Goal: Transaction & Acquisition: Purchase product/service

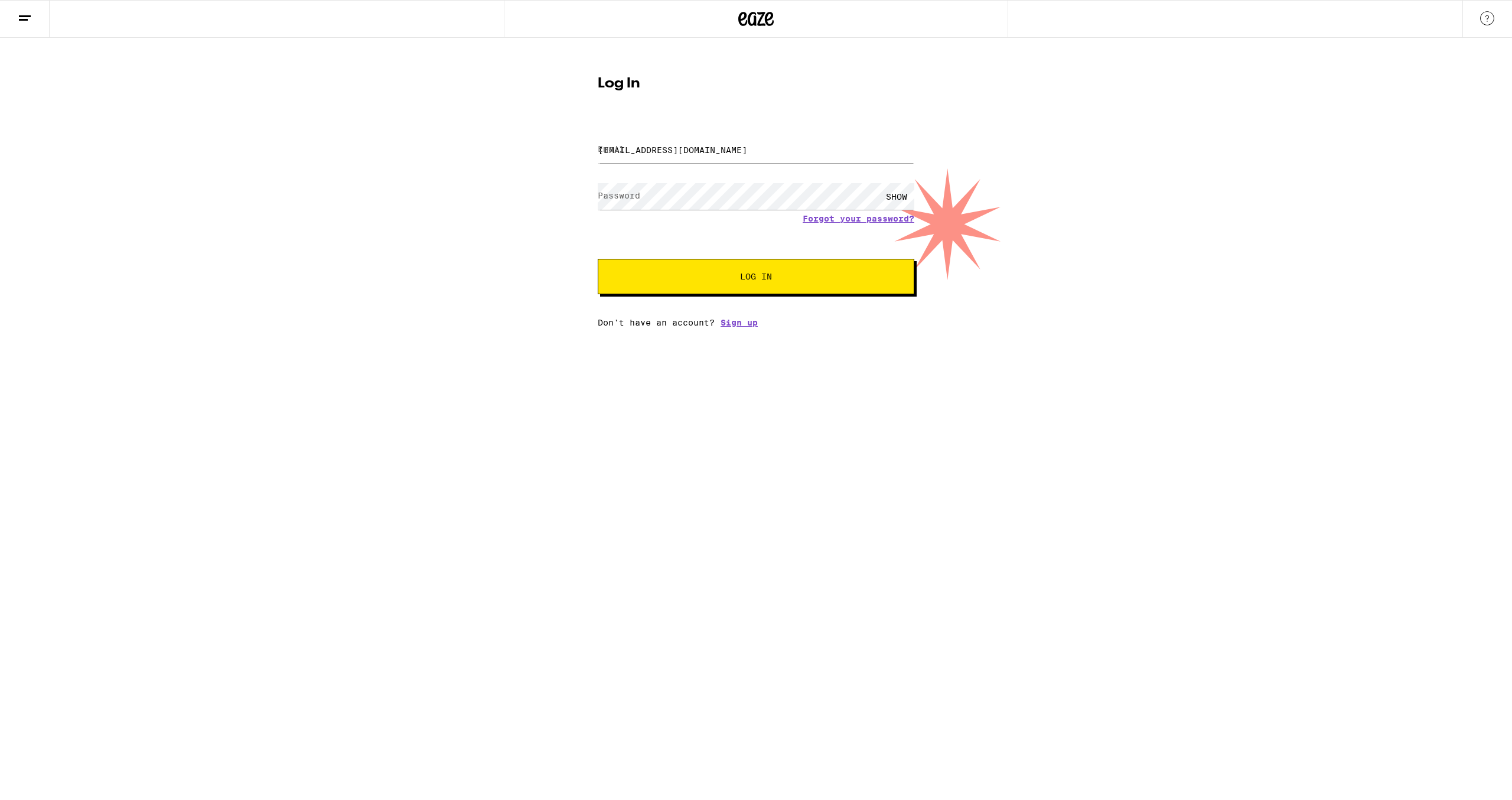
click at [726, 279] on span "Log In" at bounding box center [756, 276] width 221 height 8
click at [692, 288] on button "Log In" at bounding box center [756, 276] width 316 height 36
click at [673, 308] on div "Email Email [EMAIL_ADDRESS][DOMAIN_NAME] Password Password SHOW Forgot your pas…" at bounding box center [756, 224] width 316 height 207
click at [677, 286] on button "Log In" at bounding box center [756, 276] width 316 height 36
drag, startPoint x: 678, startPoint y: 285, endPoint x: 684, endPoint y: 273, distance: 13.4
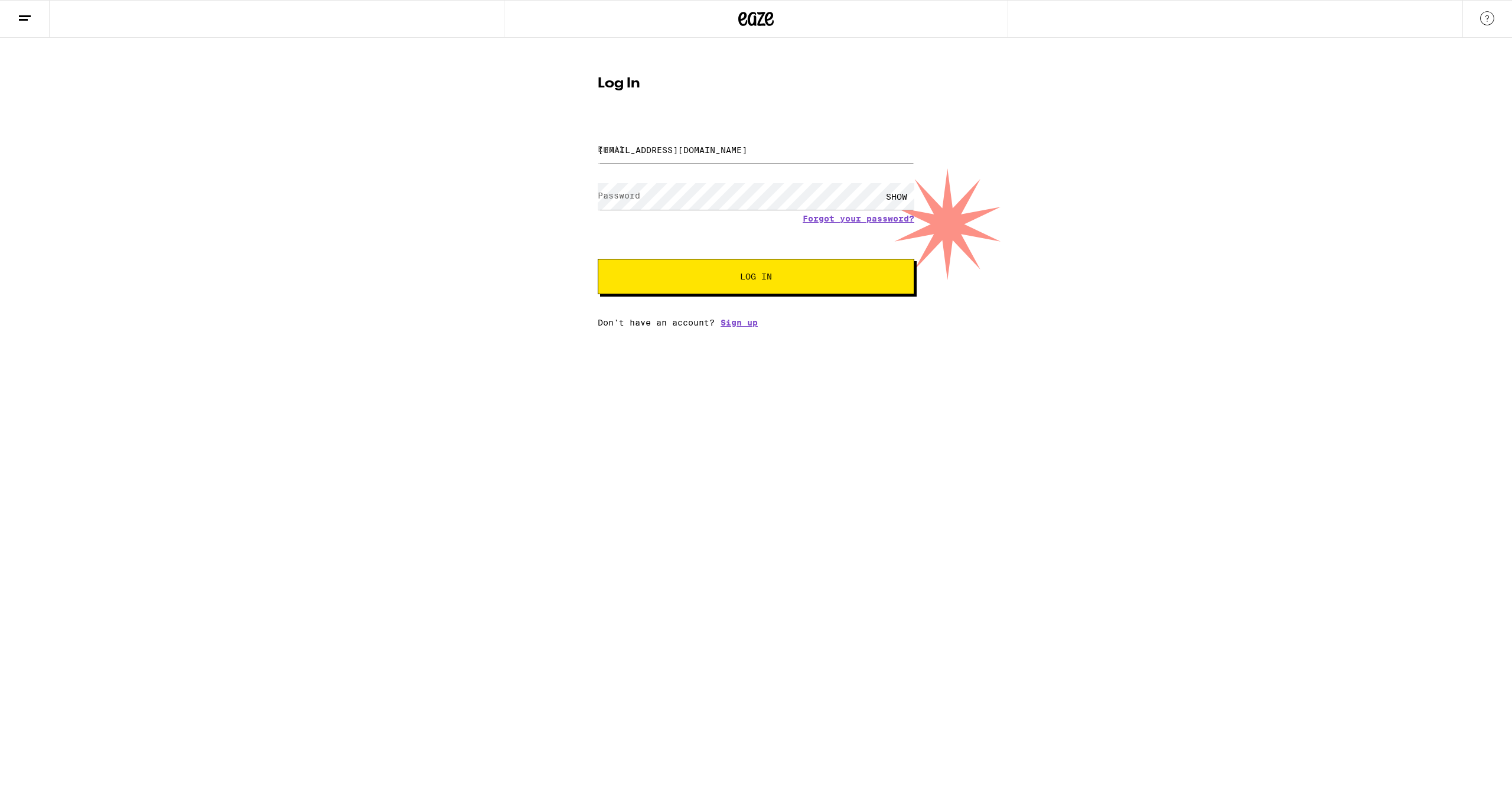
click at [678, 284] on button "Log In" at bounding box center [756, 276] width 316 height 36
click at [680, 288] on button "Log In" at bounding box center [756, 276] width 316 height 36
click at [695, 147] on input "[EMAIL_ADDRESS][DOMAIN_NAME]" at bounding box center [756, 150] width 316 height 27
click at [727, 152] on input "[EMAIL_ADDRESS][DOMAIN_NAME]" at bounding box center [756, 150] width 316 height 27
click at [727, 281] on span "Log In" at bounding box center [756, 276] width 221 height 8
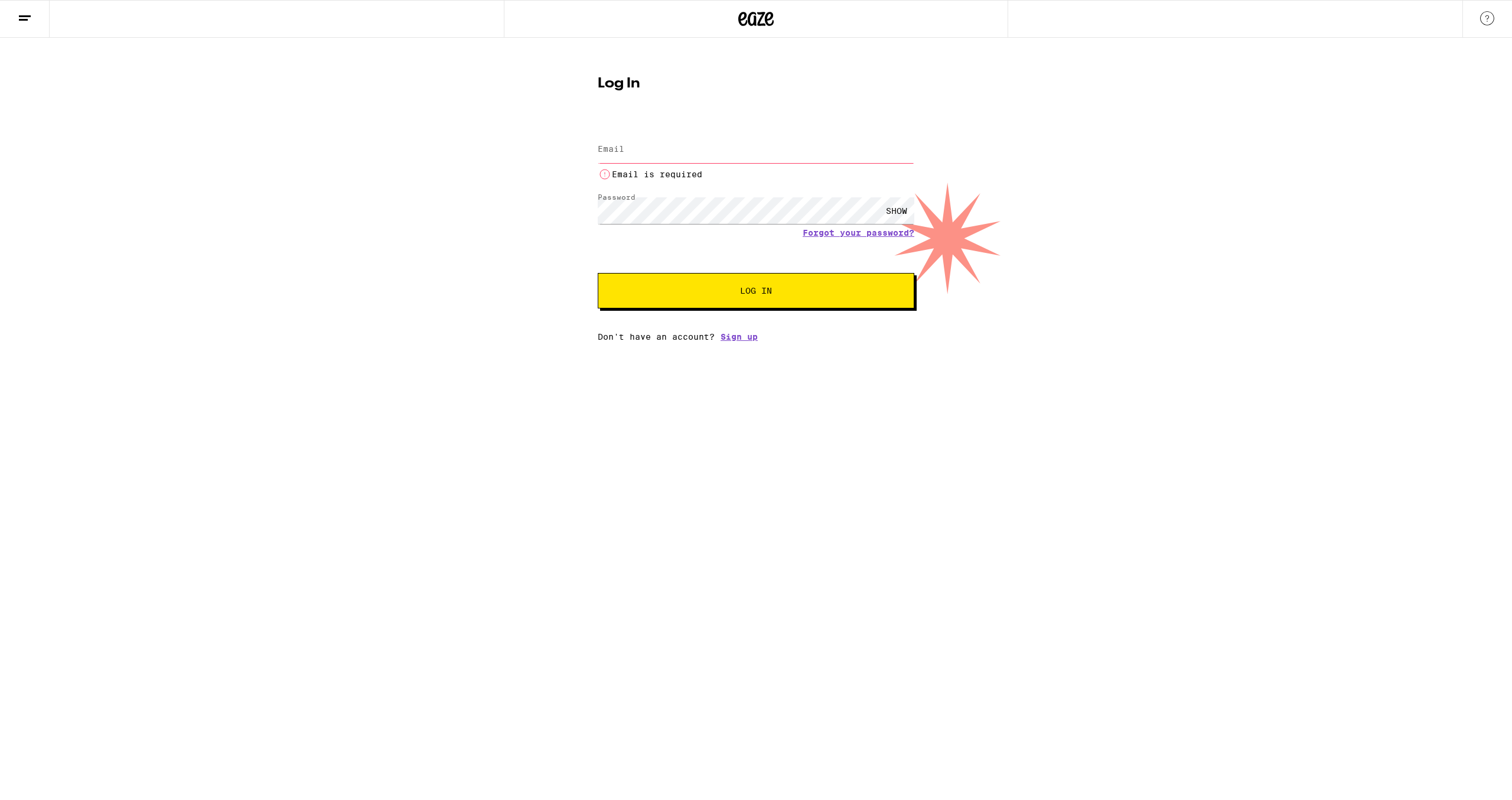
click at [727, 280] on button "Log In" at bounding box center [756, 291] width 316 height 36
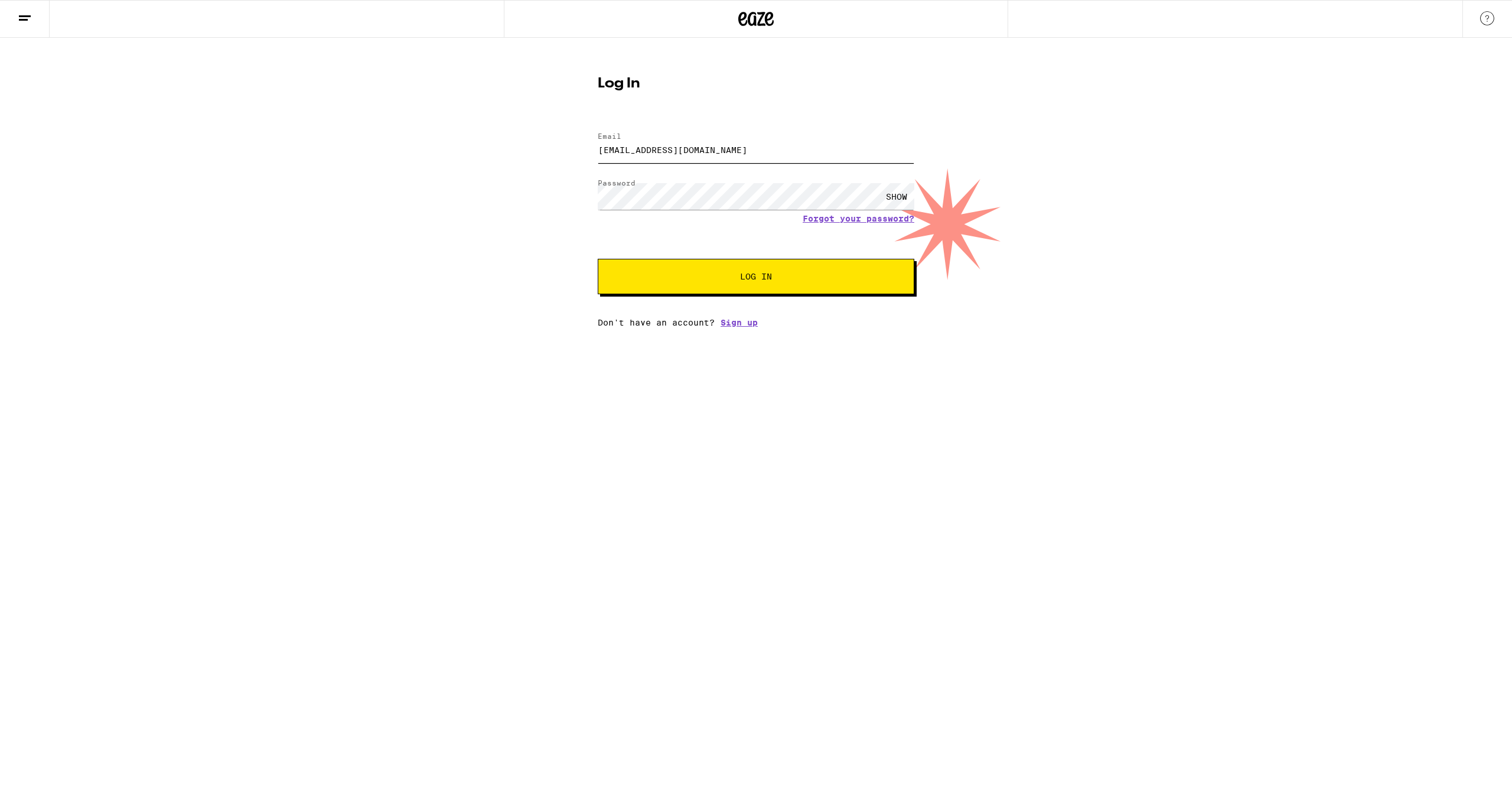
type input "[EMAIL_ADDRESS][DOMAIN_NAME]"
click at [705, 279] on span "Log In" at bounding box center [756, 276] width 221 height 8
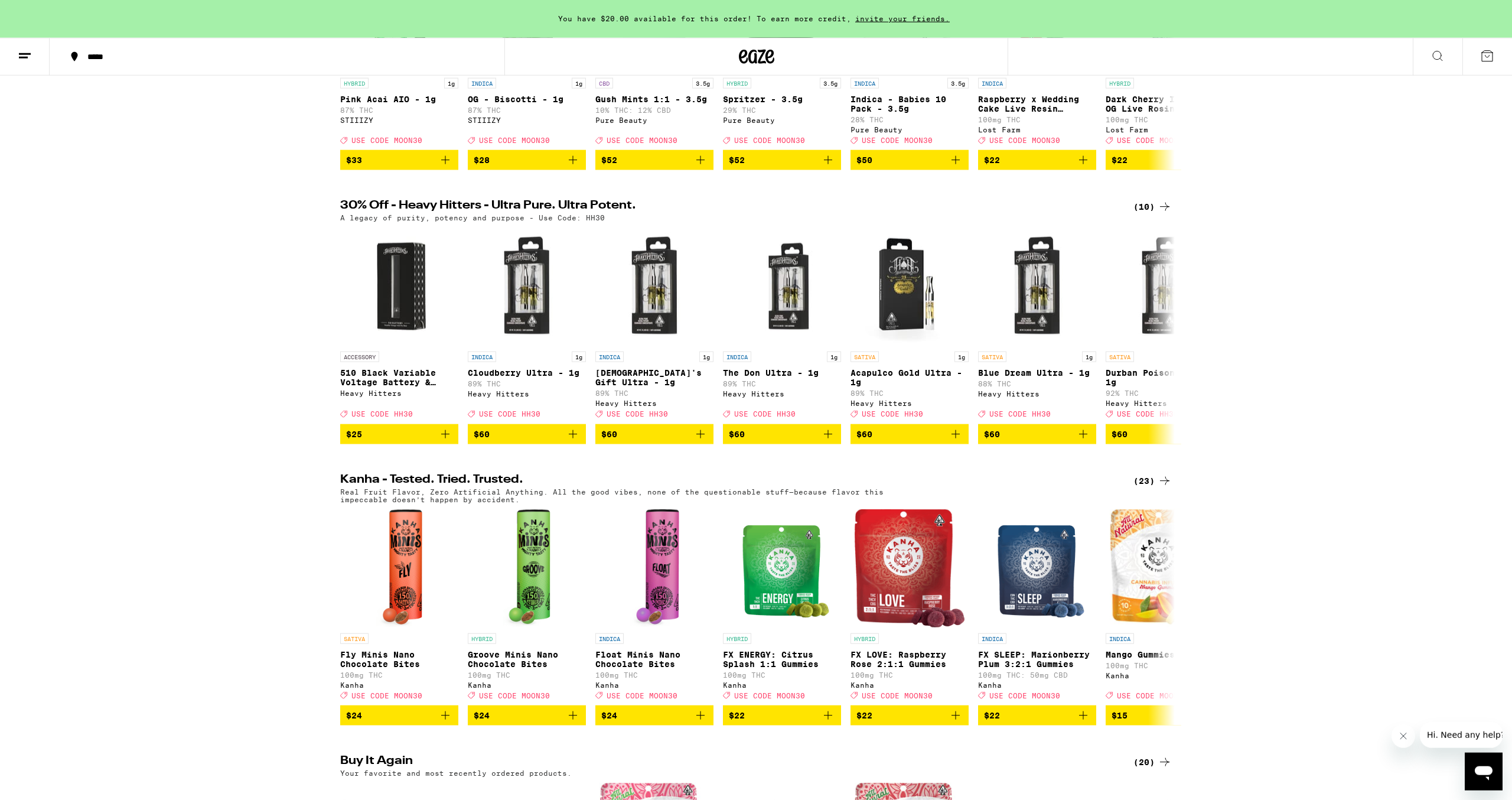
drag, startPoint x: 1264, startPoint y: 261, endPoint x: 1259, endPoint y: 257, distance: 6.4
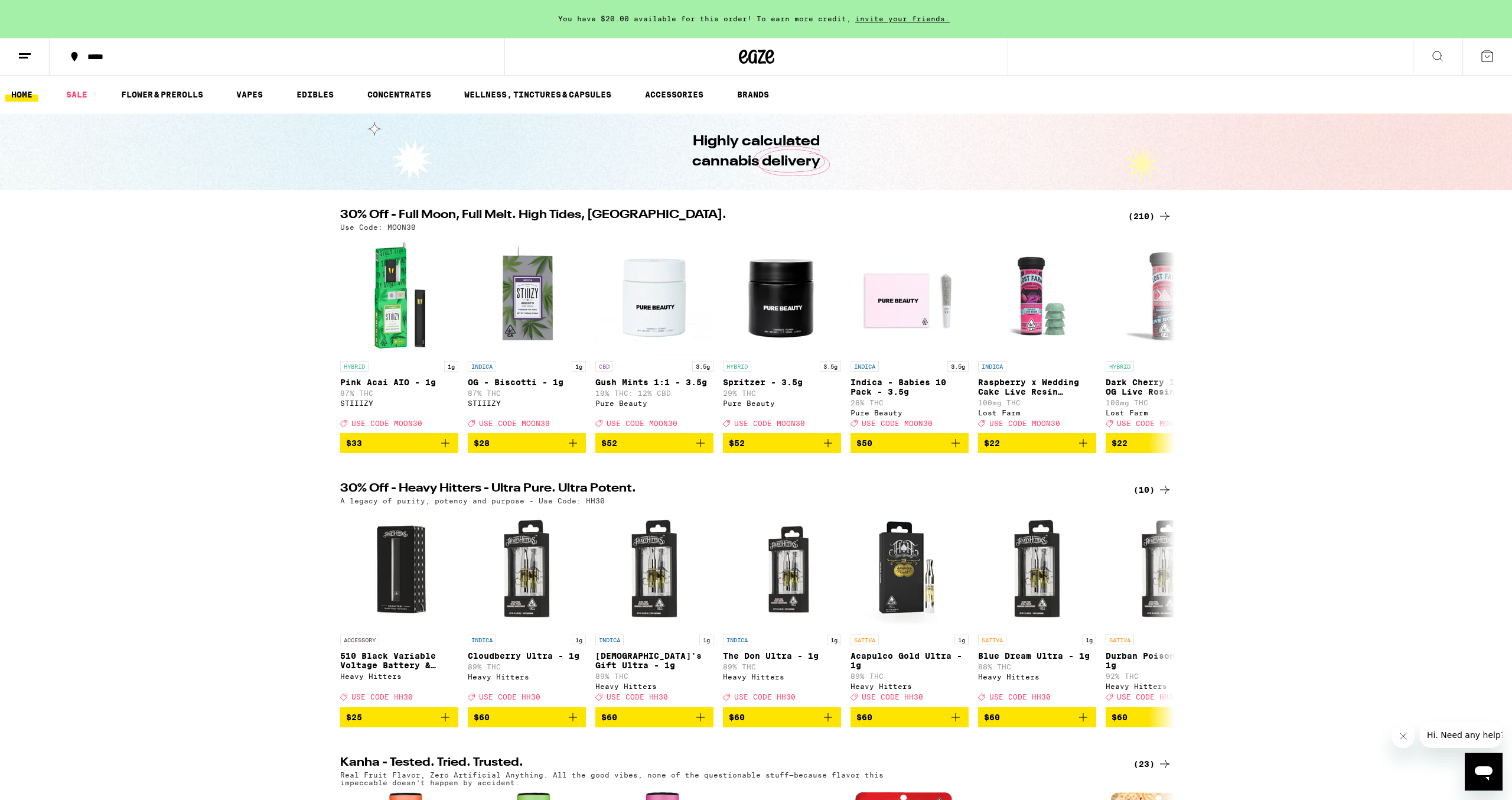
click at [1141, 212] on div "(210)" at bounding box center [1150, 216] width 44 height 14
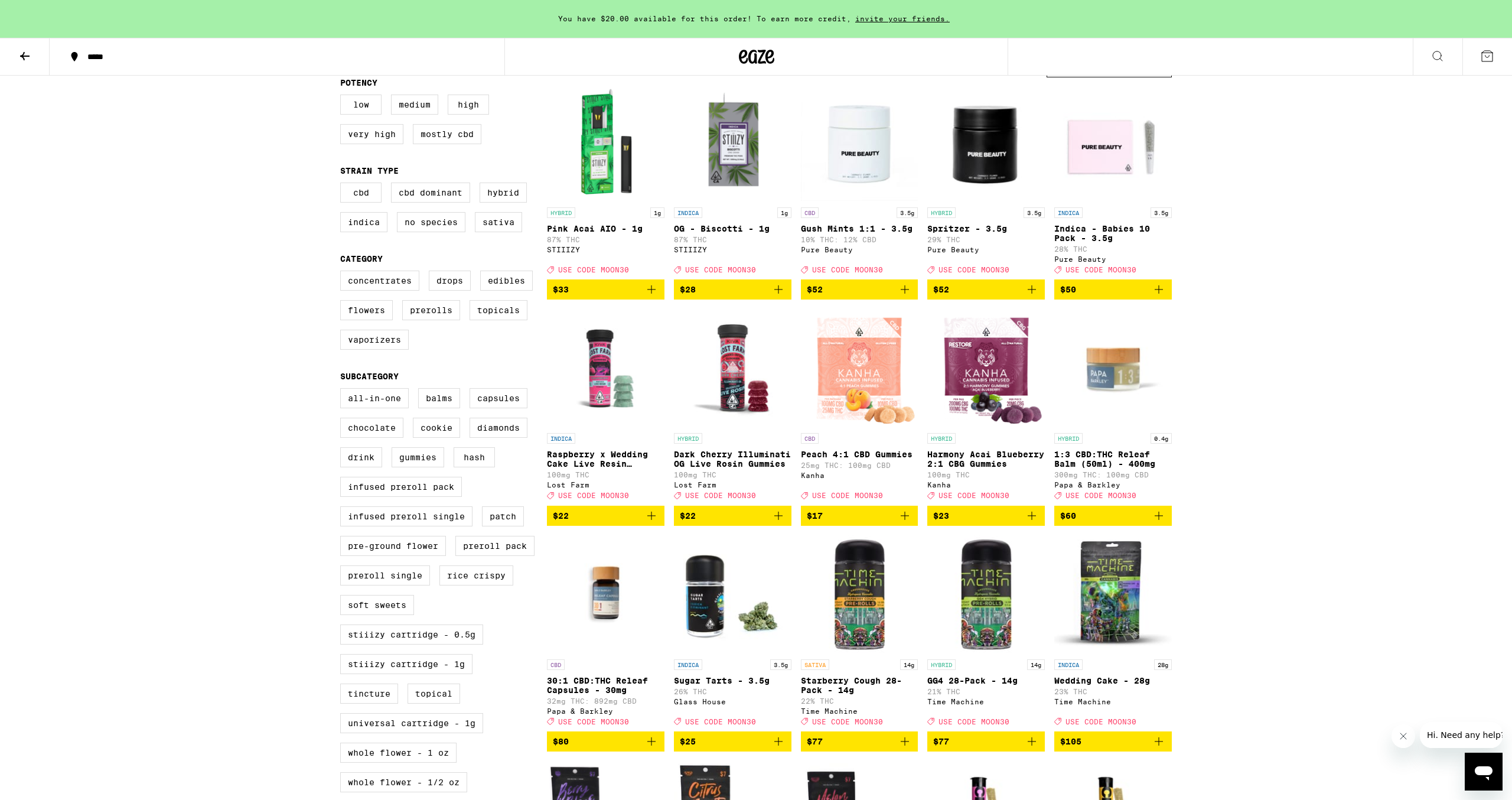
scroll to position [71, 0]
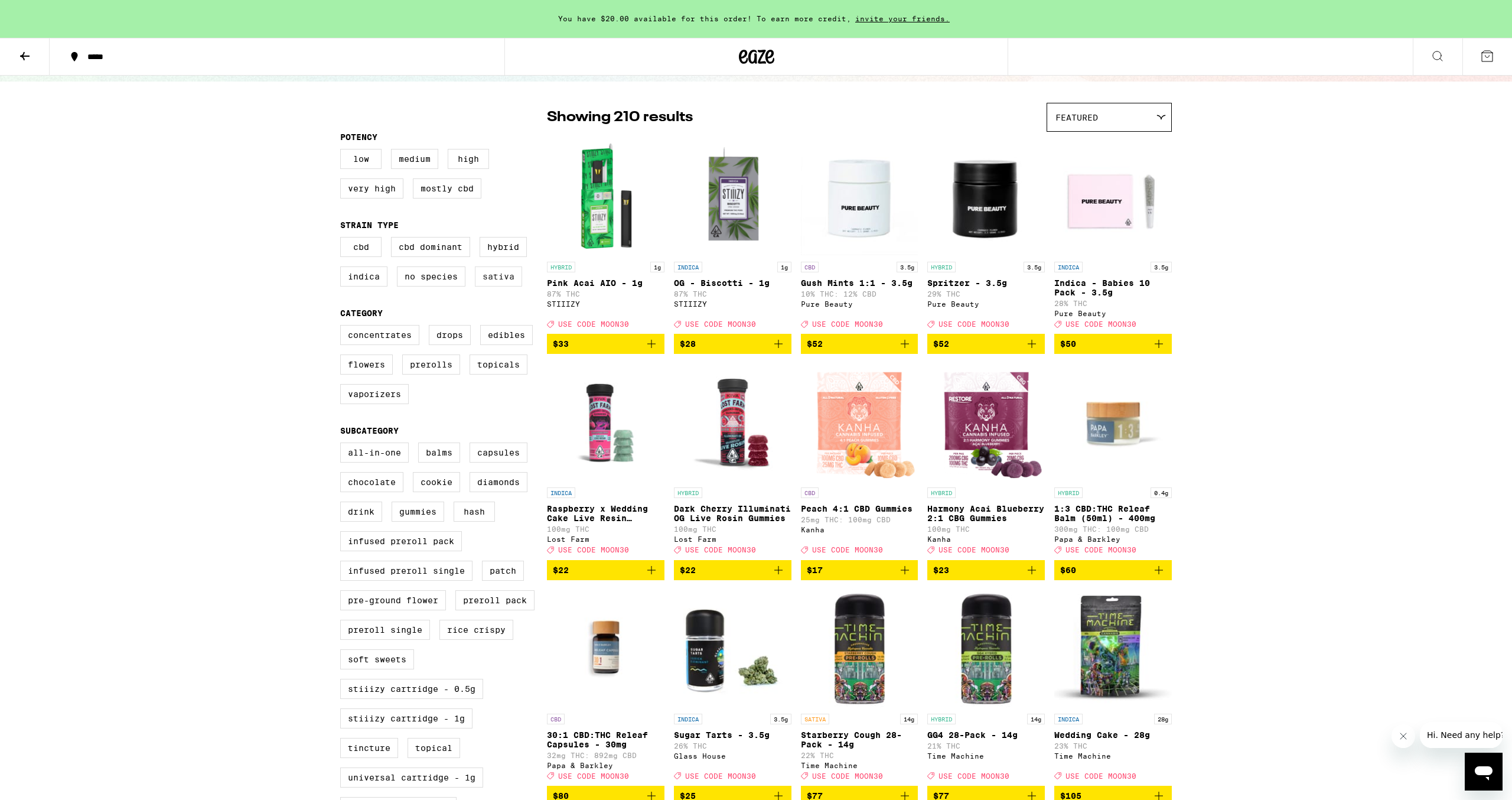
click at [494, 282] on label "Sativa" at bounding box center [499, 276] width 47 height 20
click at [343, 240] on input "Sativa" at bounding box center [342, 239] width 1 height 1
checkbox input "true"
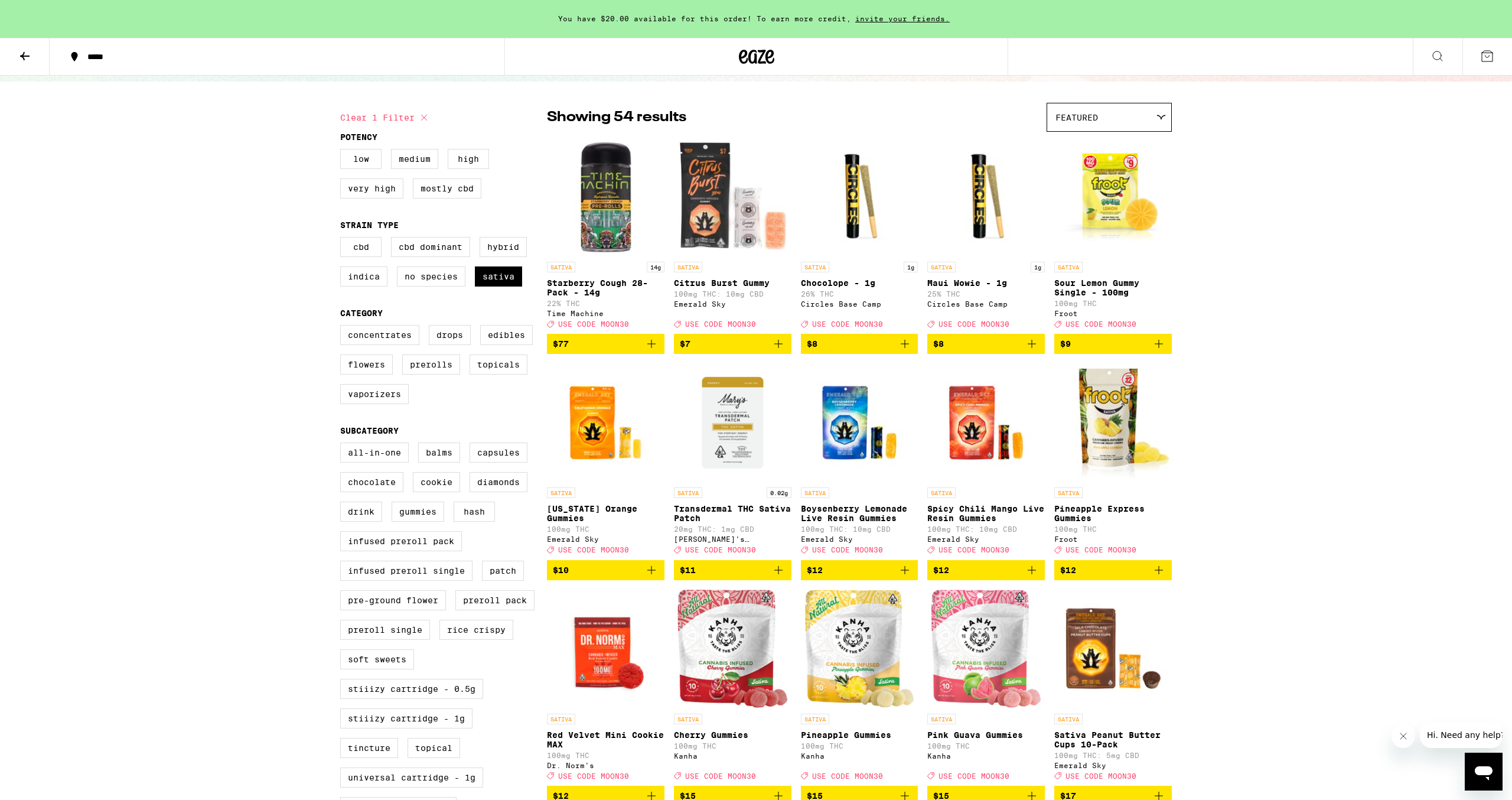
drag, startPoint x: 1314, startPoint y: 325, endPoint x: 1312, endPoint y: 281, distance: 44.0
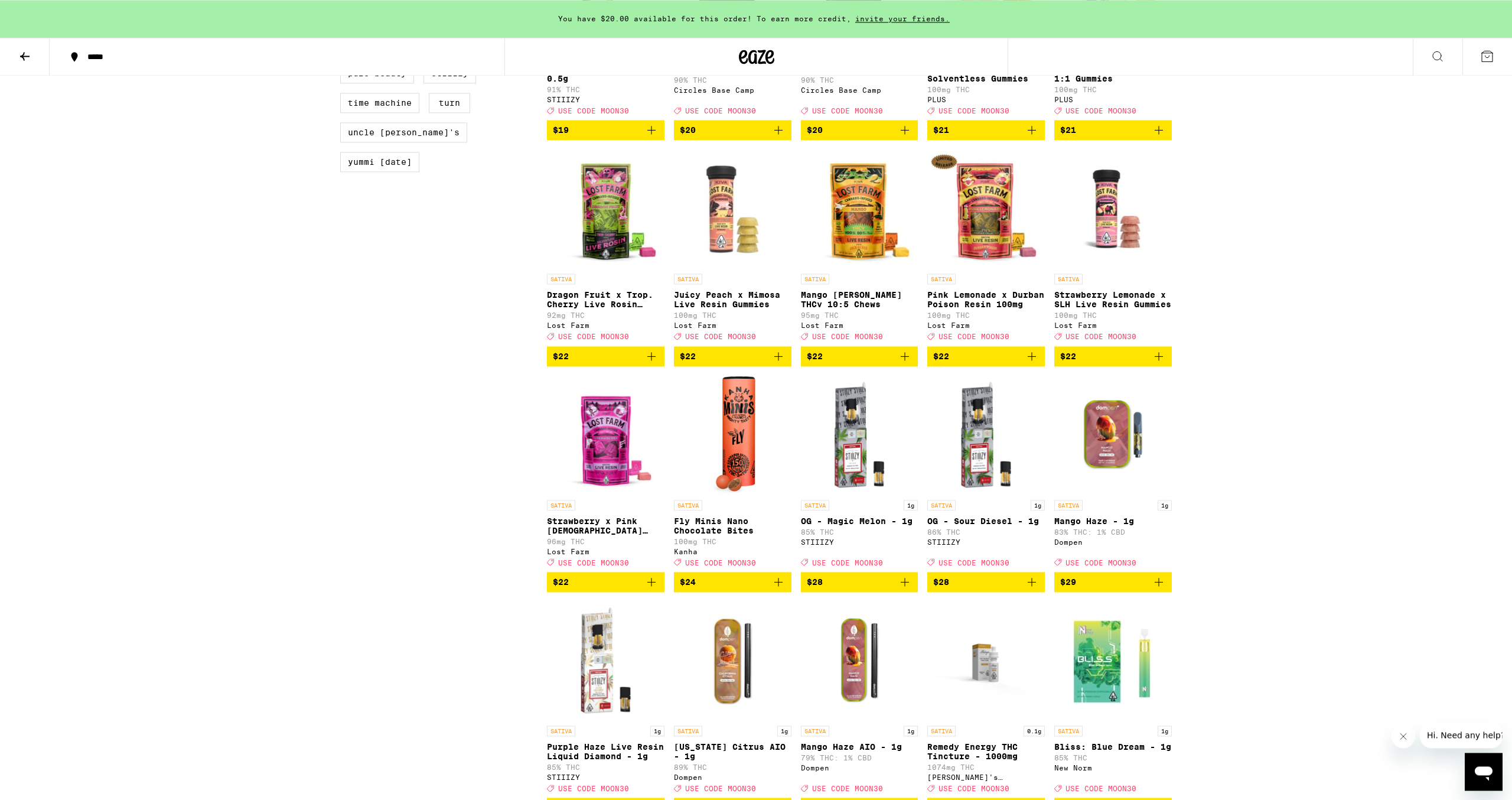
scroll to position [1057, 0]
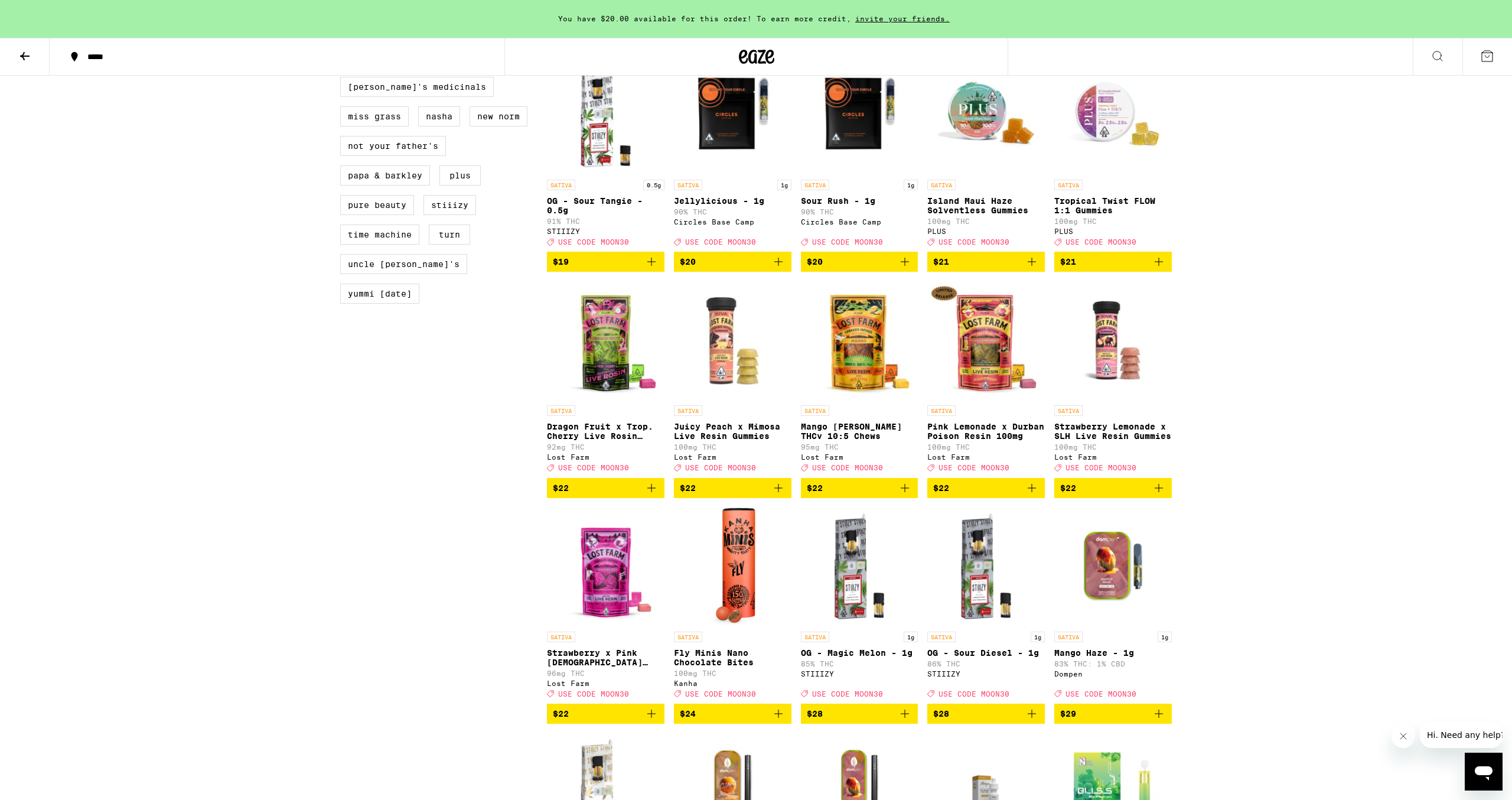
click at [1407, 337] on div "You have $20.00 available for this order! To earn more credit, invite your frie…" at bounding box center [756, 392] width 1512 height 2898
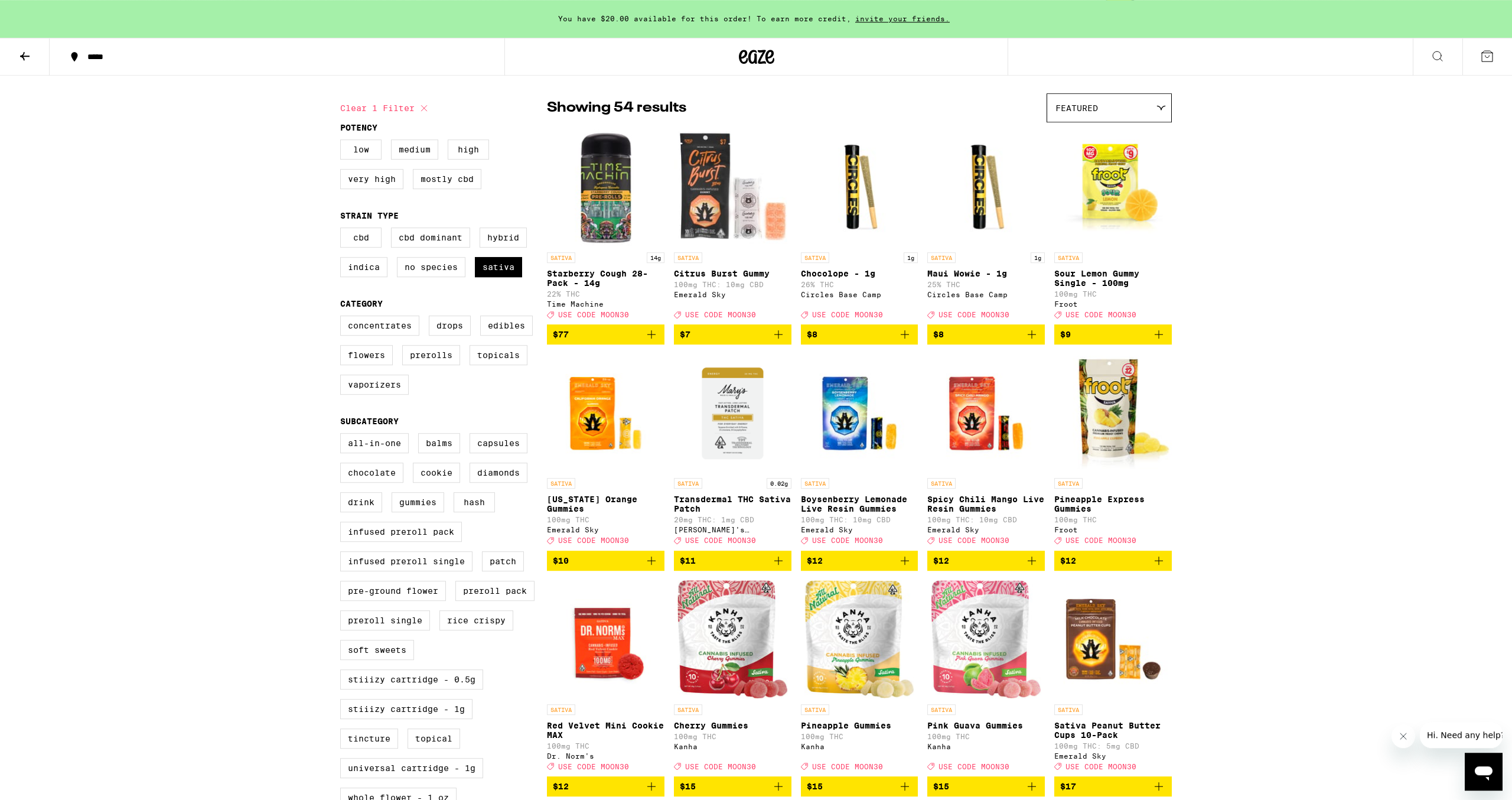
scroll to position [64, 0]
